Goal: Navigation & Orientation: Find specific page/section

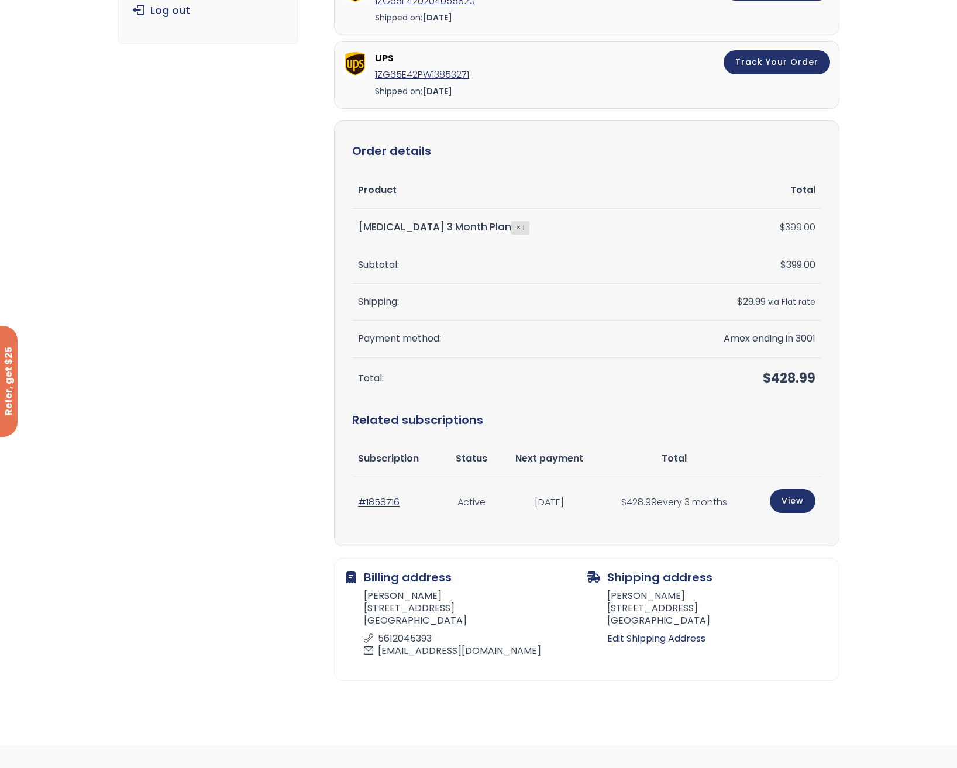
scroll to position [213, 0]
click at [387, 495] on link "#1858716" at bounding box center [379, 501] width 42 height 13
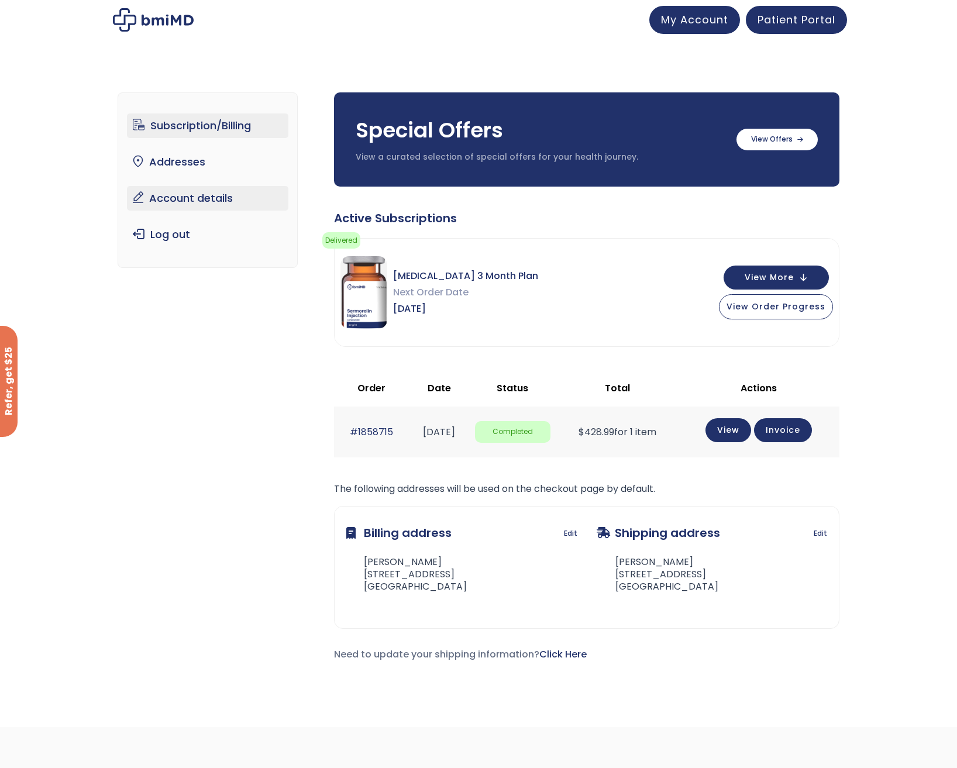
click at [184, 202] on link "Account details" at bounding box center [208, 198] width 162 height 25
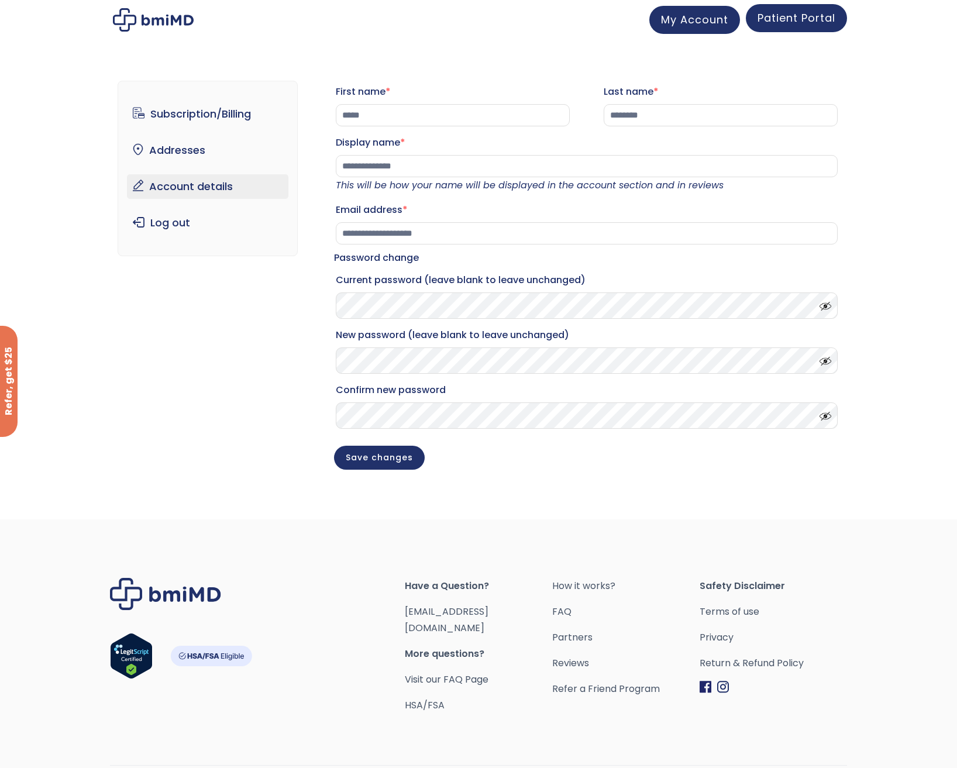
click at [808, 20] on span "Patient Portal" at bounding box center [796, 18] width 78 height 15
